Goal: Task Accomplishment & Management: Use online tool/utility

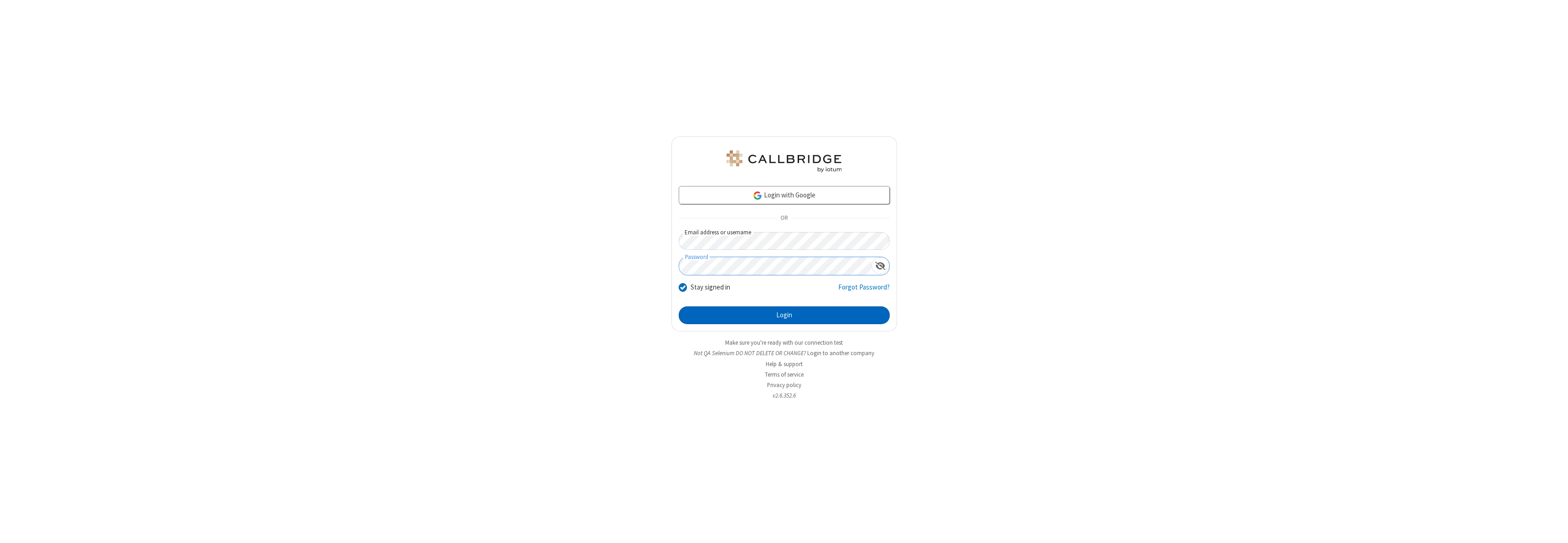
click at [784, 315] on button "Login" at bounding box center [784, 315] width 211 height 18
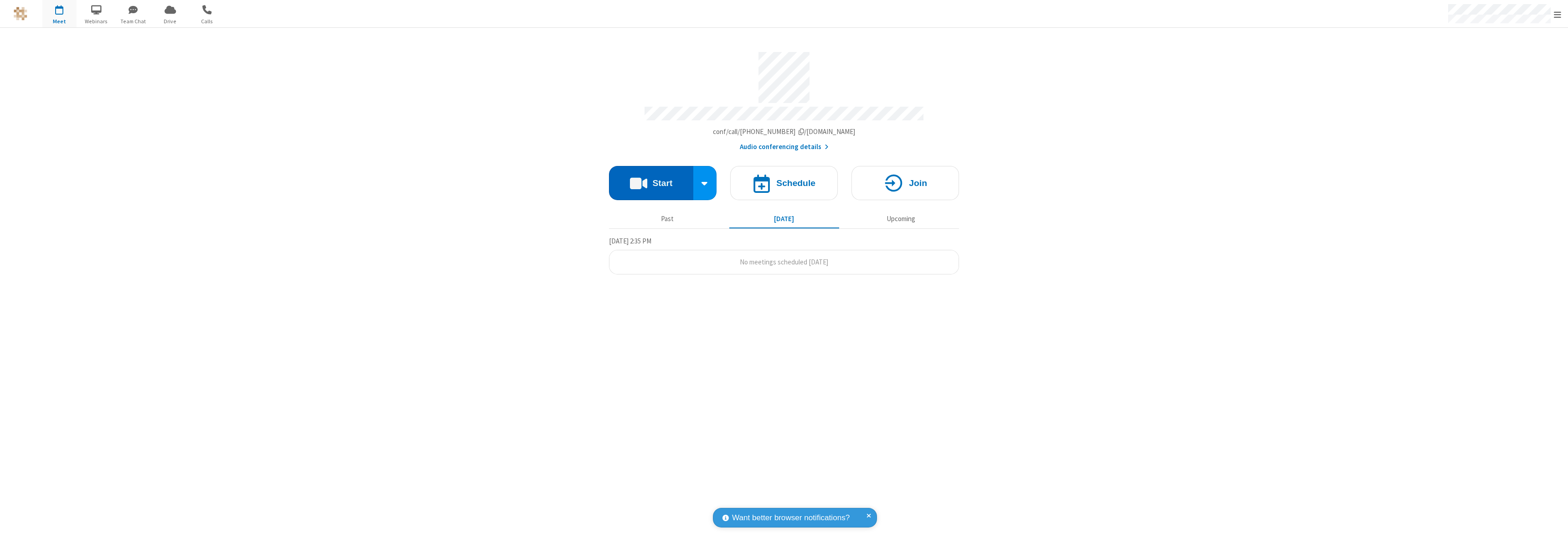
click at [651, 179] on button "Start" at bounding box center [651, 183] width 85 height 34
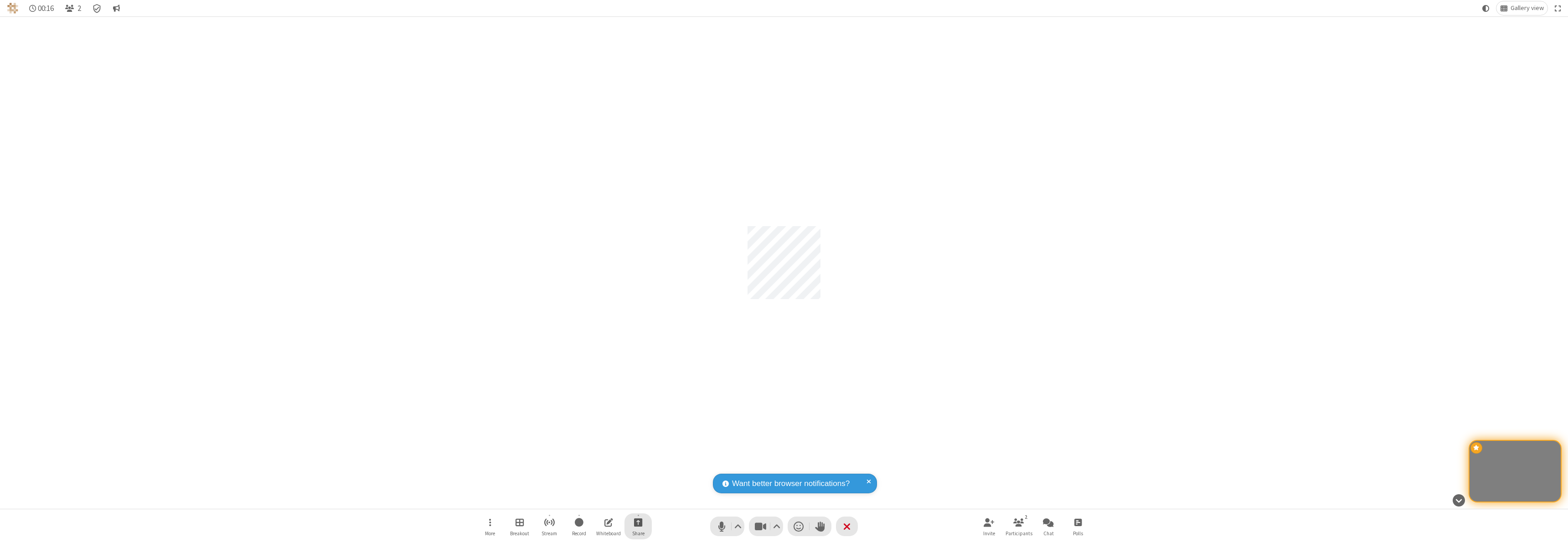
click at [638, 522] on span "Start sharing" at bounding box center [639, 522] width 9 height 12
click at [601, 500] on span "Share my screen" at bounding box center [601, 500] width 10 height 8
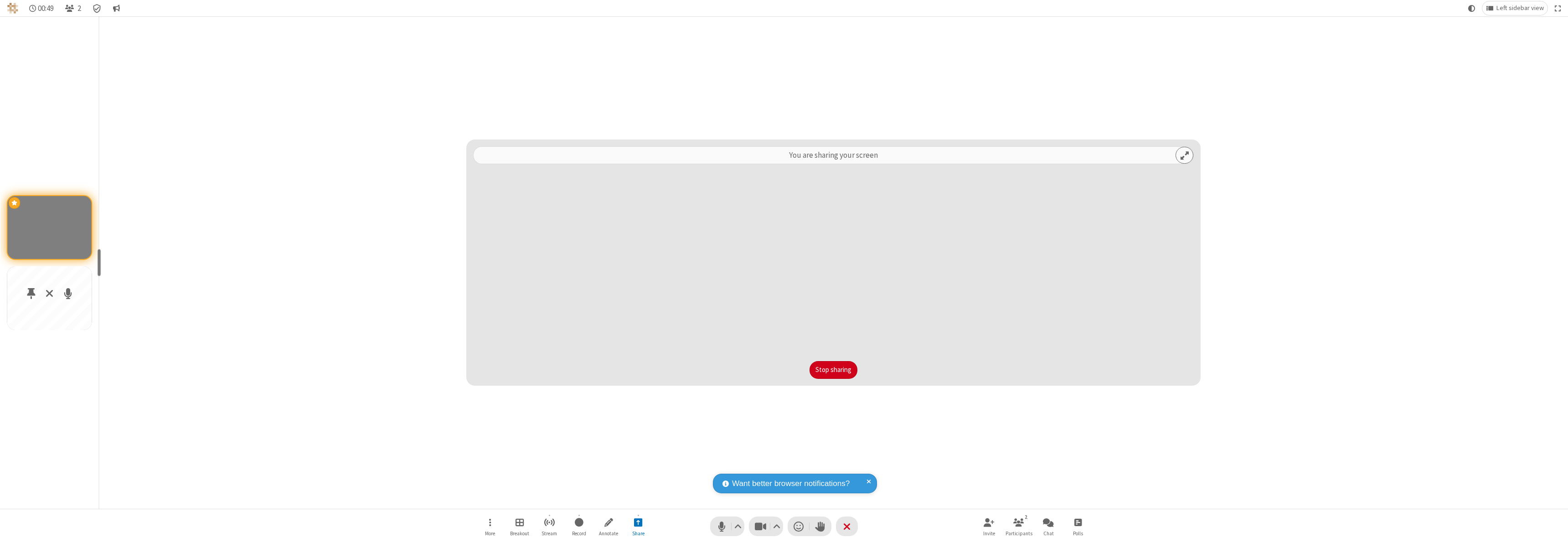
click at [80, 326] on div "Participants" at bounding box center [49, 298] width 85 height 64
